Goal: Task Accomplishment & Management: Use online tool/utility

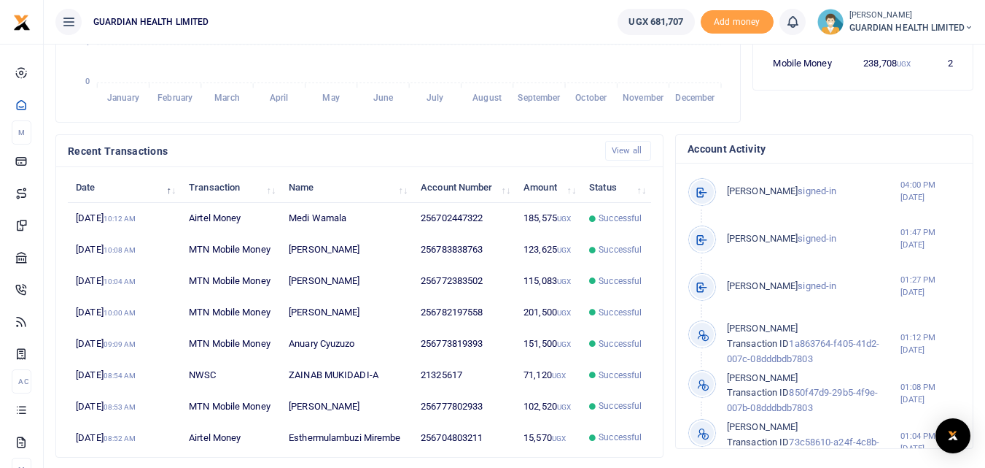
scroll to position [404, 0]
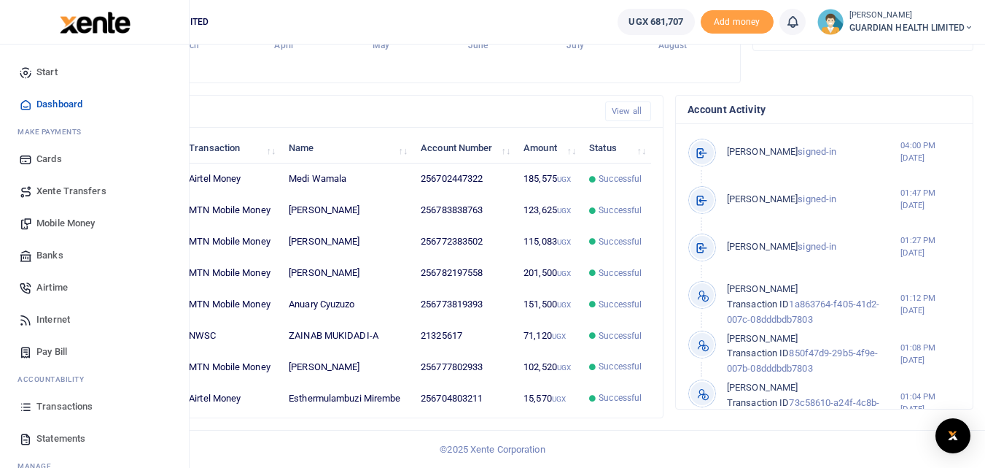
click at [74, 406] on span "Transactions" at bounding box center [64, 406] width 56 height 15
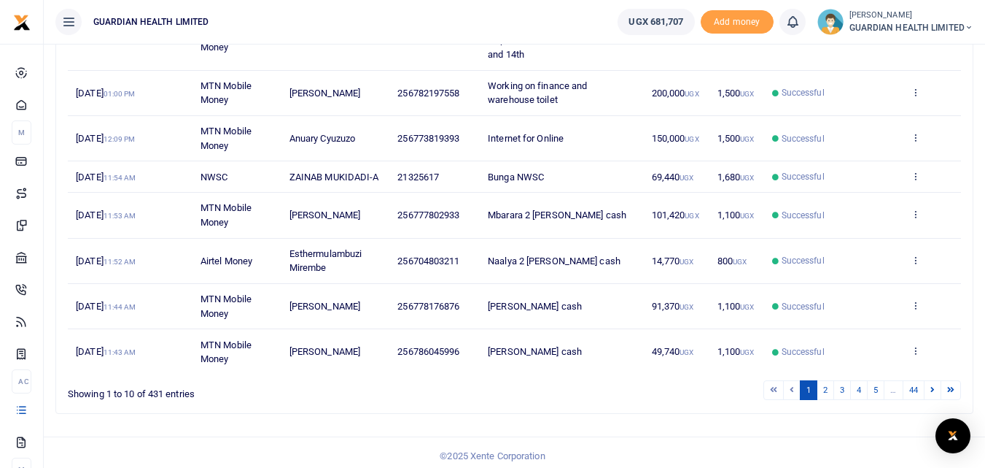
scroll to position [346, 0]
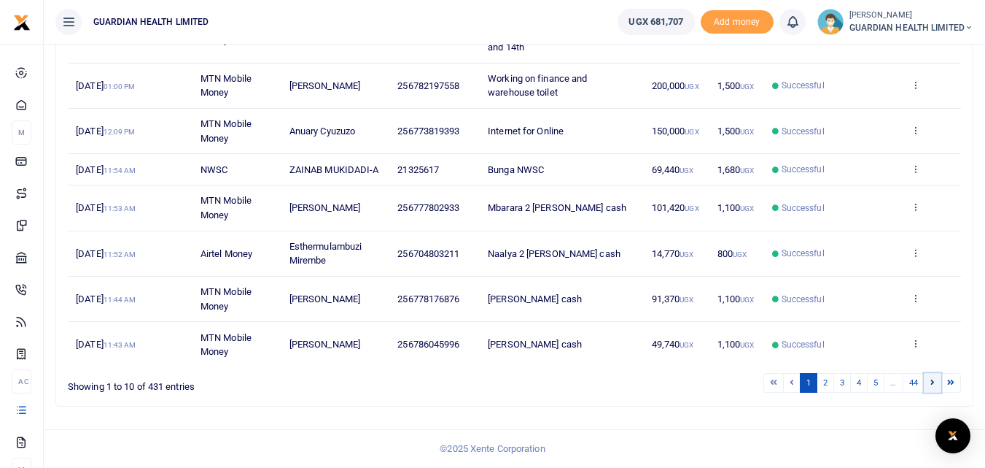
click at [934, 379] on icon at bounding box center [933, 382] width 4 height 8
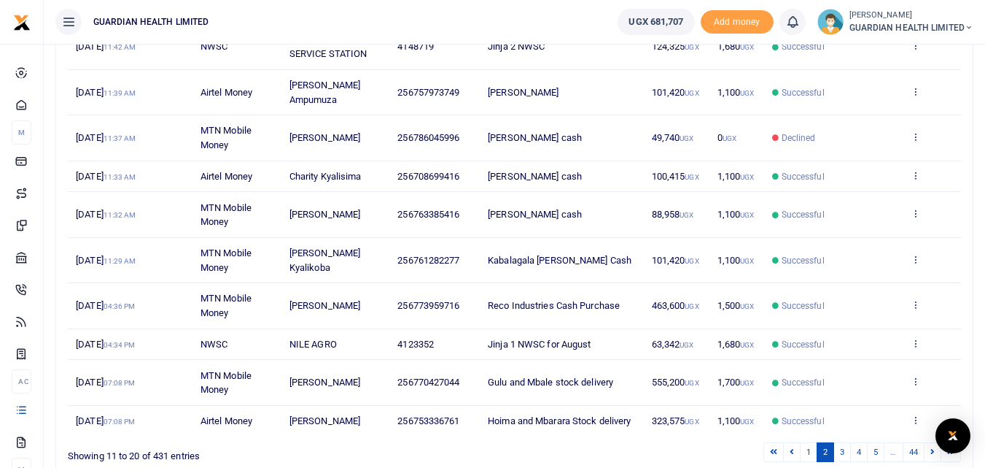
scroll to position [303, 0]
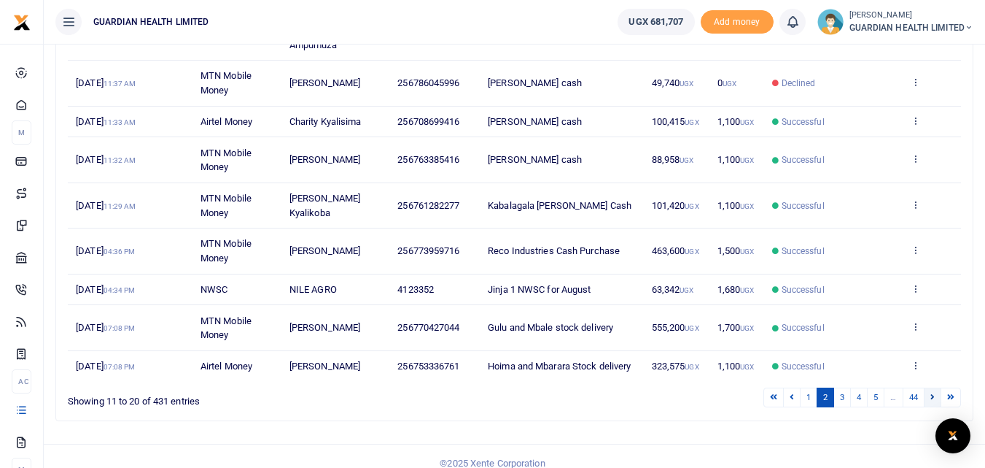
click at [929, 387] on link at bounding box center [933, 397] width 18 height 20
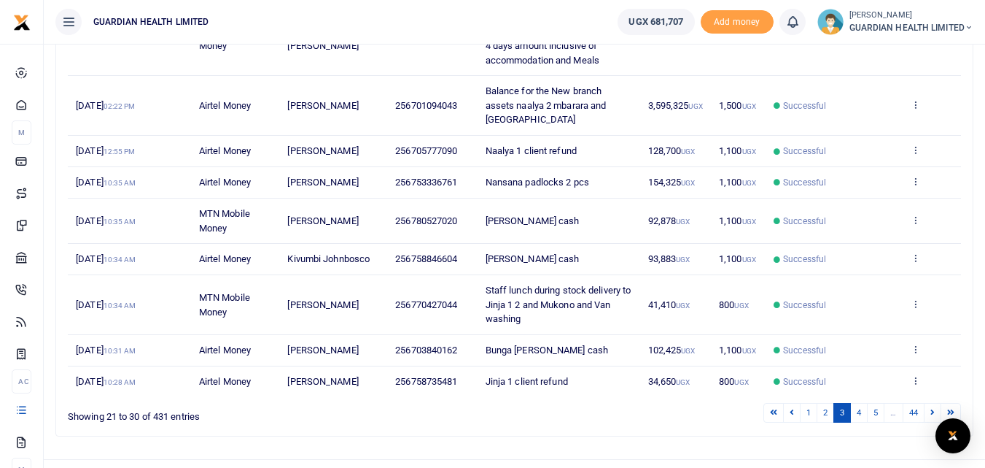
scroll to position [346, 0]
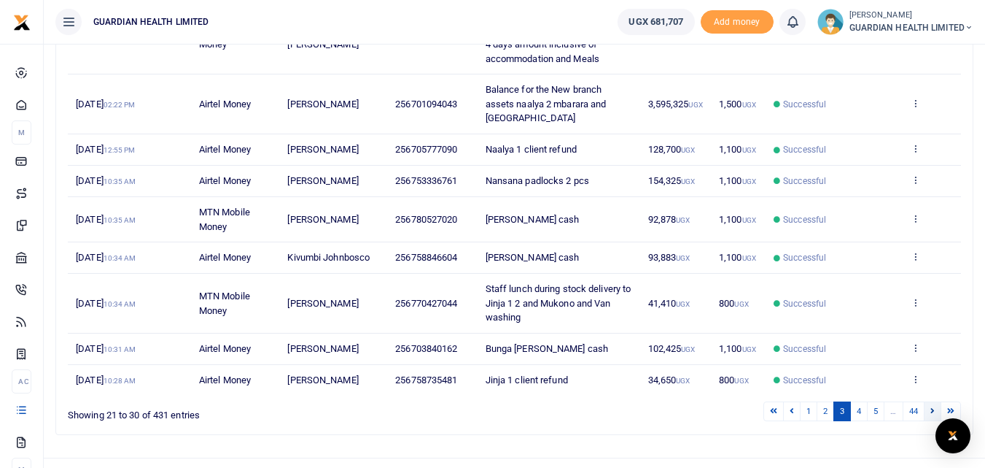
click at [928, 401] on link at bounding box center [933, 411] width 18 height 20
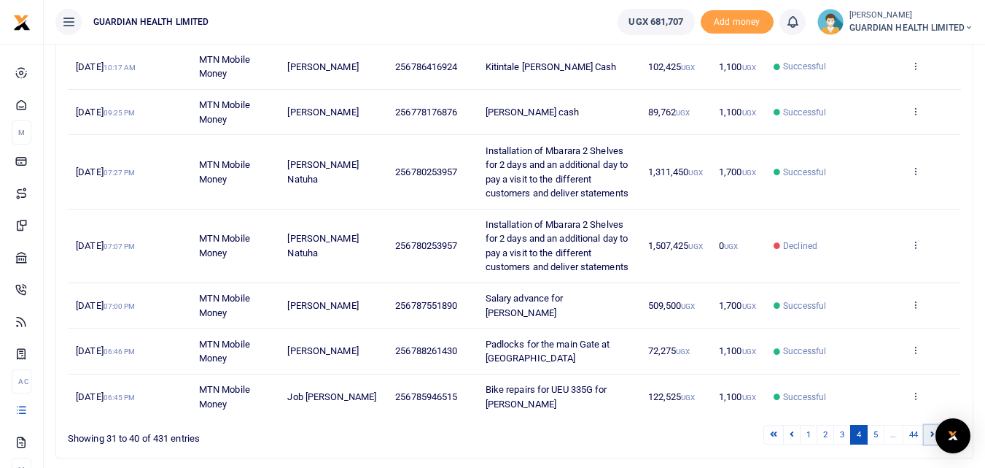
scroll to position [438, 0]
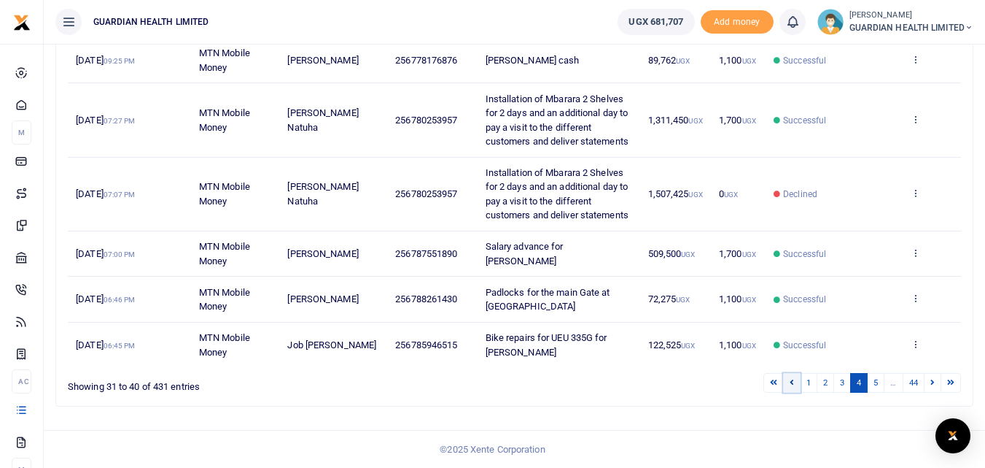
click at [791, 386] on icon at bounding box center [792, 382] width 4 height 8
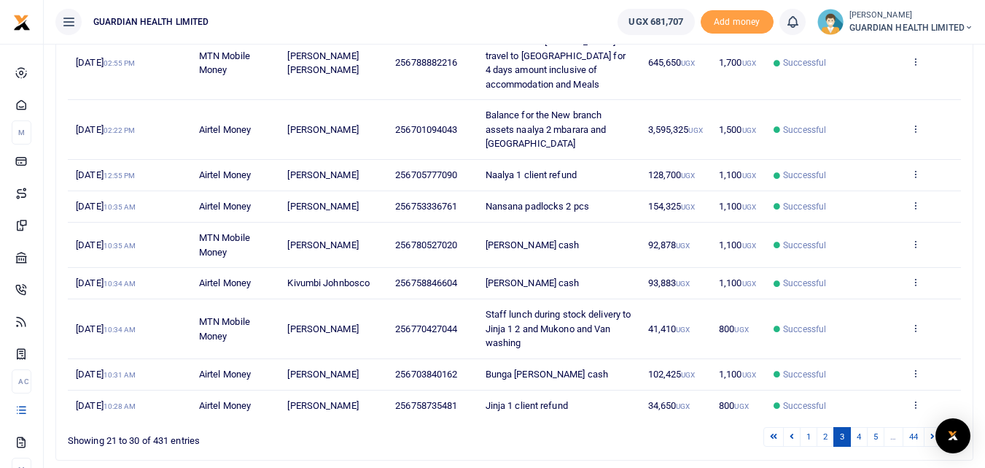
scroll to position [346, 0]
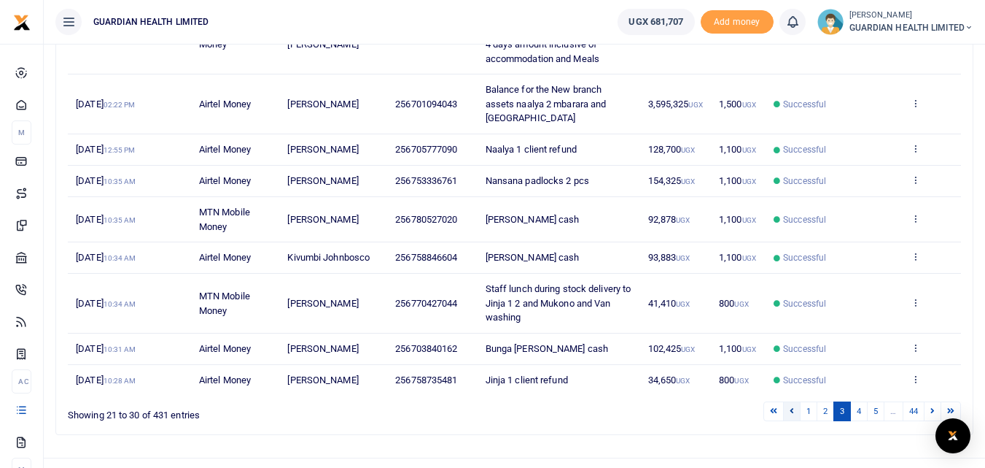
click at [795, 401] on link at bounding box center [792, 411] width 18 height 20
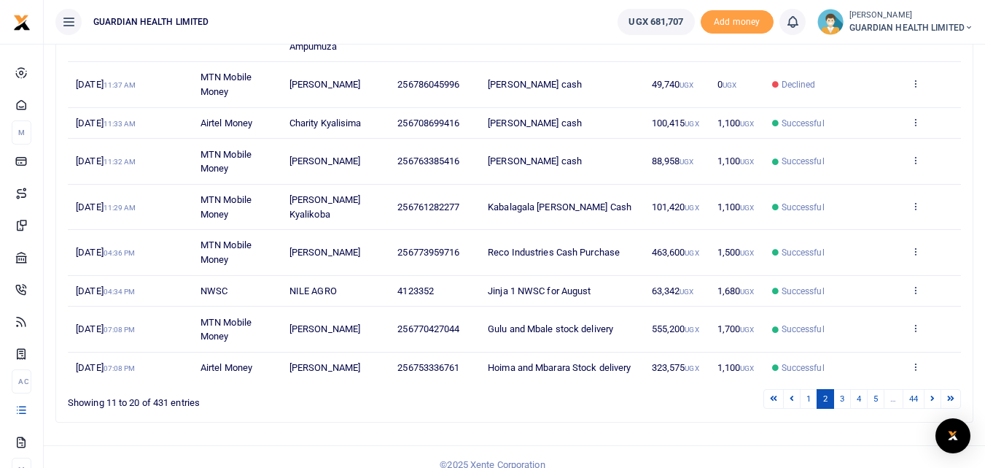
scroll to position [303, 0]
click at [933, 392] on icon at bounding box center [933, 396] width 4 height 8
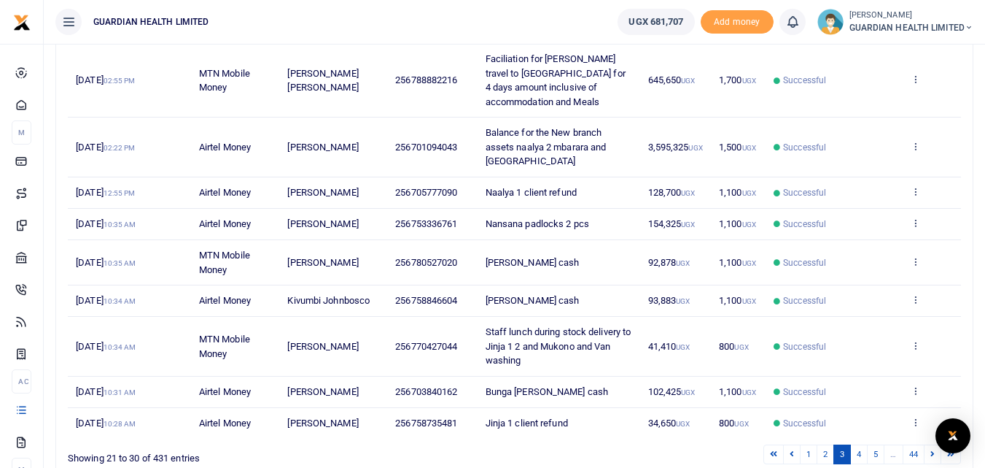
click at [641, 413] on div "Date Transaction Name Account Number Memo Amount Fees Status Action [DATE] 02:5…" at bounding box center [514, 181] width 893 height 523
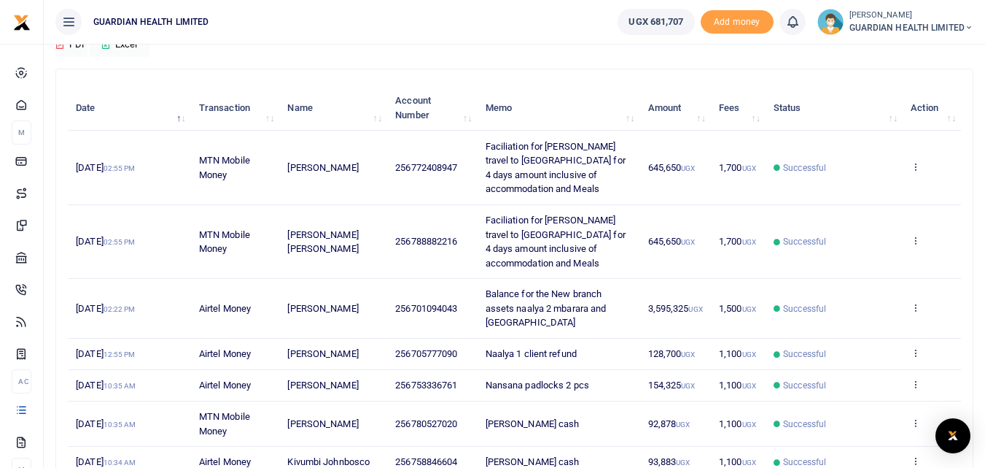
scroll to position [127, 0]
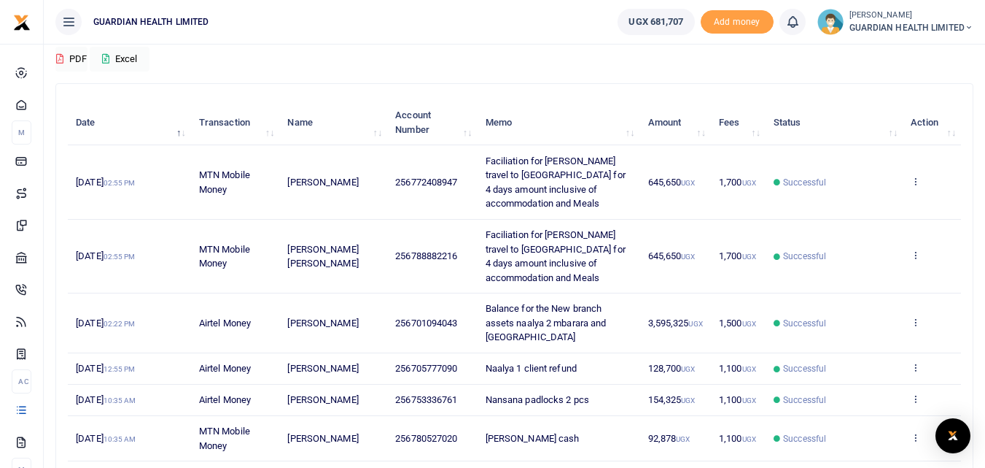
click at [535, 61] on div "Download PDF Excel" at bounding box center [514, 51] width 918 height 40
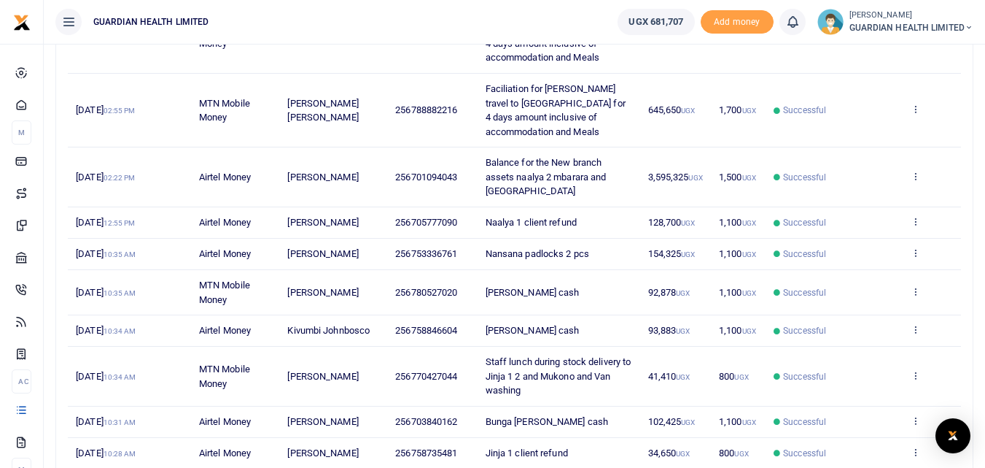
scroll to position [0, 0]
